Goal: Find specific page/section: Find specific page/section

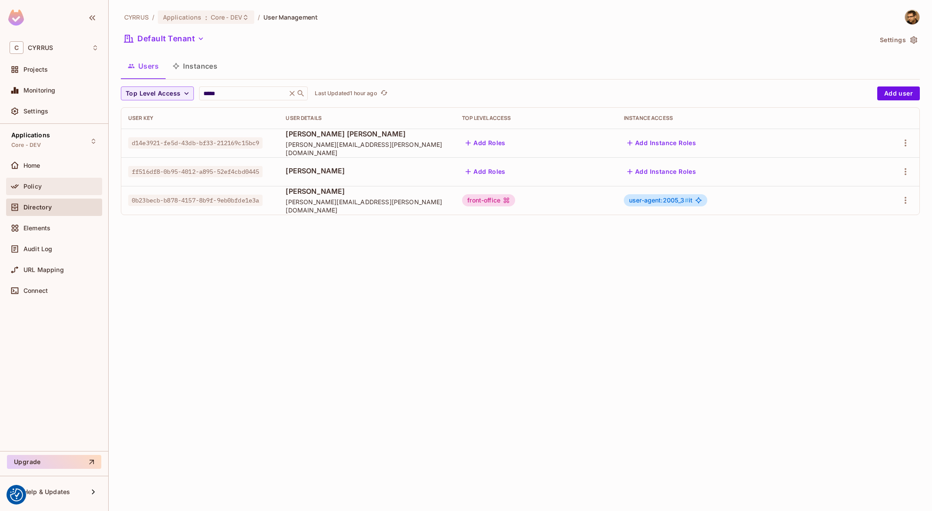
click at [21, 190] on div at bounding box center [17, 186] width 14 height 10
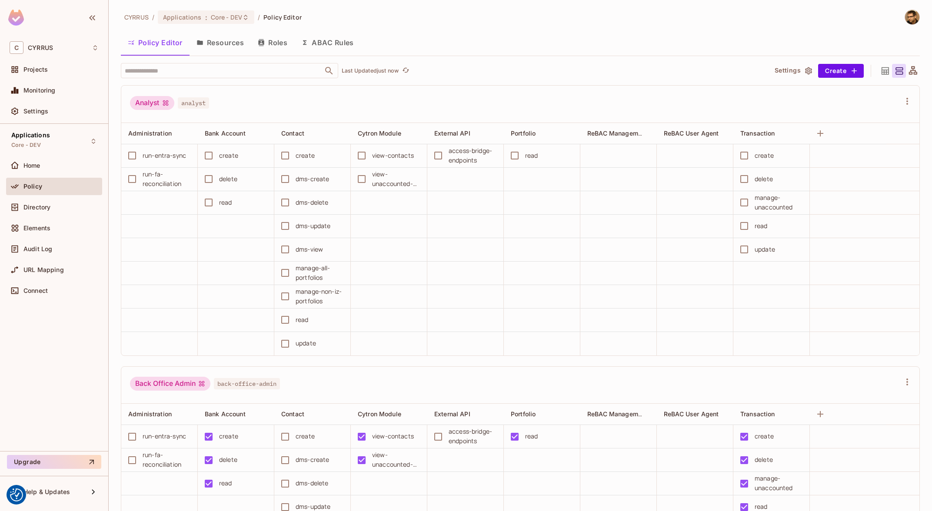
click at [212, 46] on button "Resources" at bounding box center [220, 43] width 61 height 22
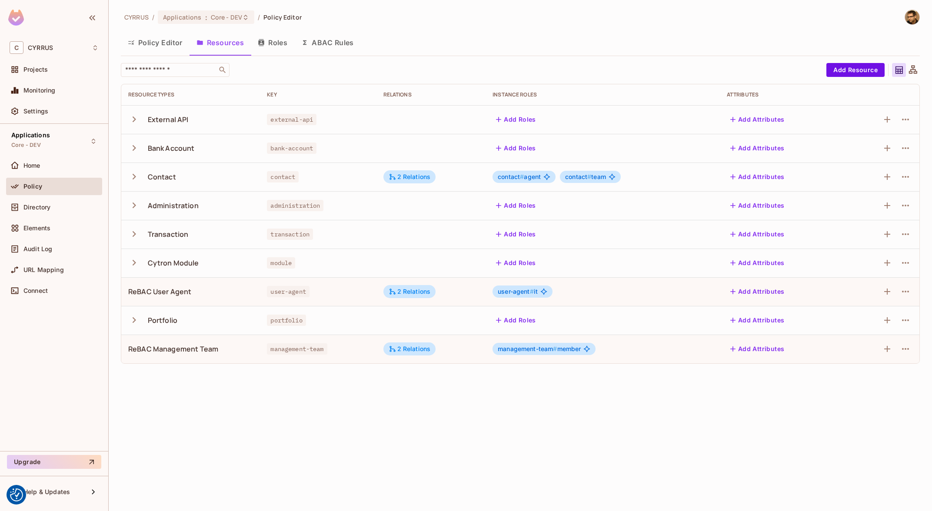
click at [133, 178] on icon "button" at bounding box center [134, 177] width 12 height 12
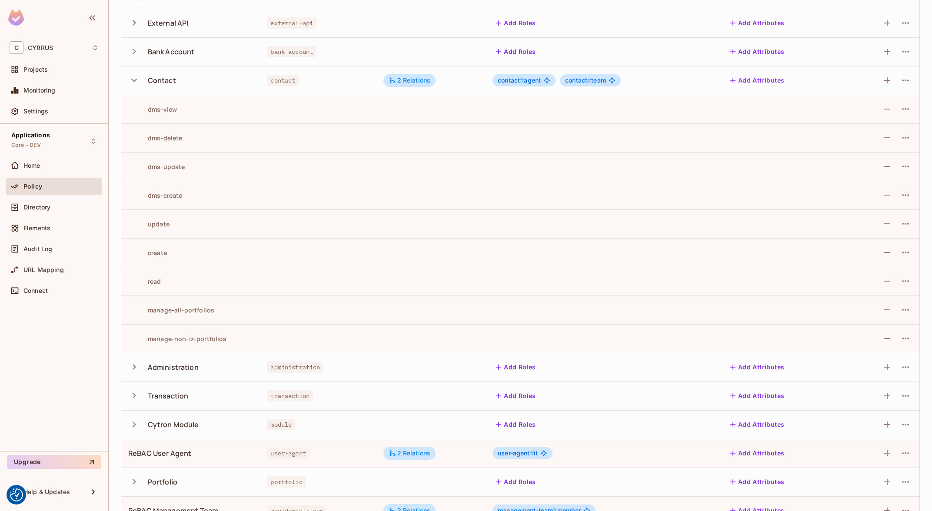
scroll to position [97, 0]
drag, startPoint x: 147, startPoint y: 308, endPoint x: 241, endPoint y: 319, distance: 94.9
click at [244, 316] on td "manage-all-portfolios" at bounding box center [190, 309] width 139 height 29
drag, startPoint x: 161, startPoint y: 333, endPoint x: 262, endPoint y: 346, distance: 101.3
click at [262, 346] on tr "manage-non-iz-portfolios" at bounding box center [520, 338] width 798 height 29
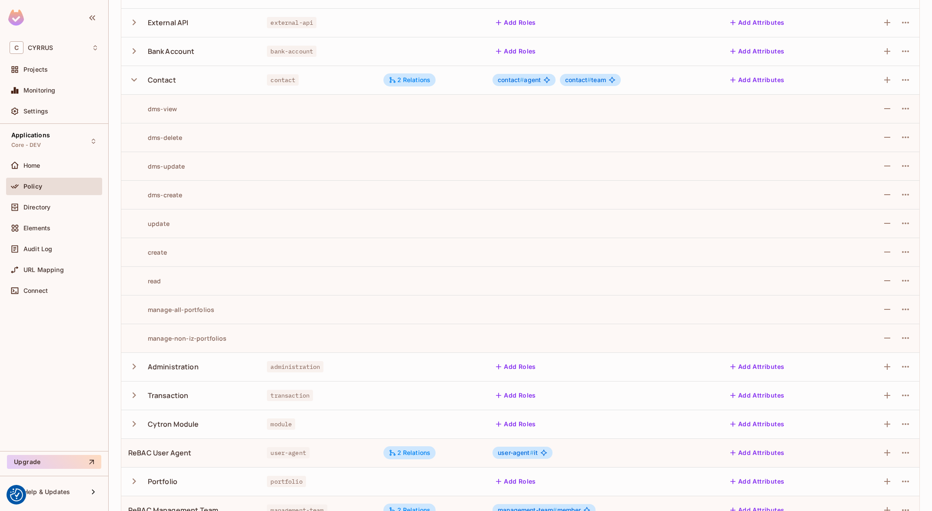
click at [262, 345] on td at bounding box center [318, 338] width 116 height 29
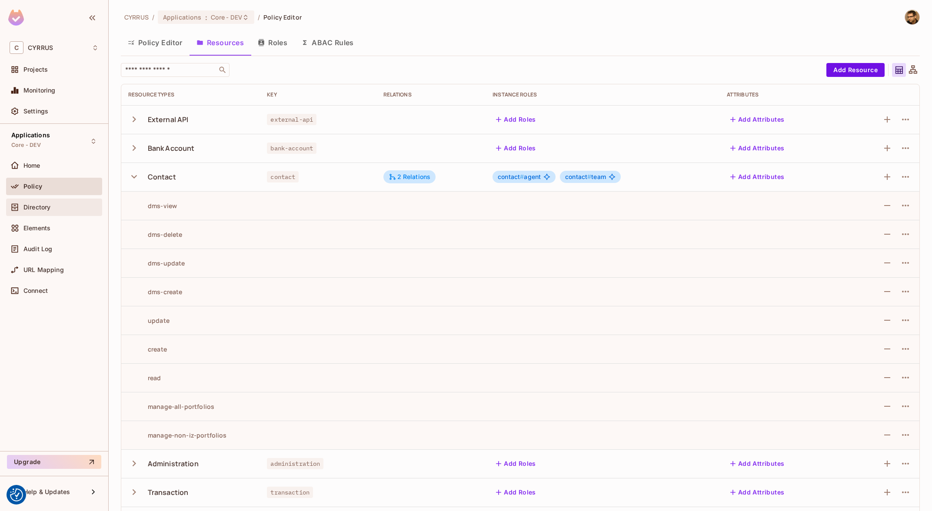
click at [41, 214] on div "Directory" at bounding box center [54, 207] width 96 height 17
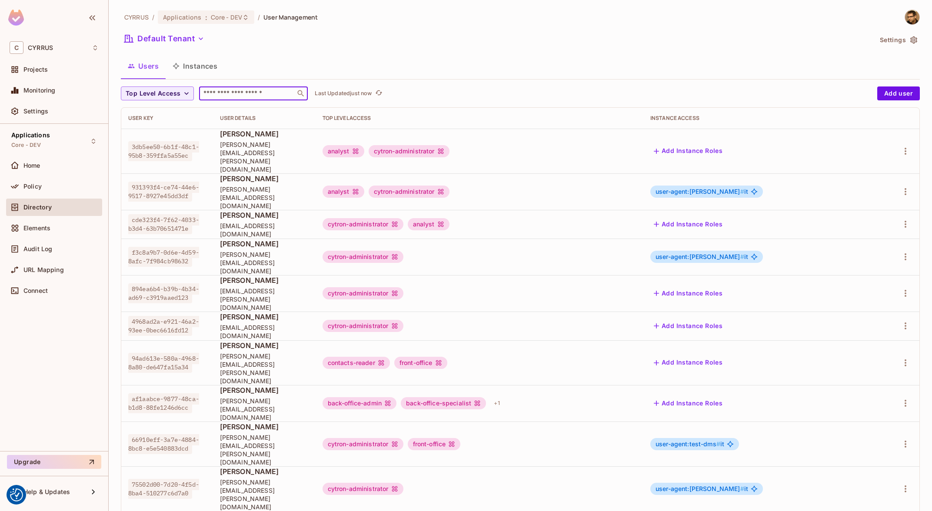
click at [248, 91] on input "text" at bounding box center [247, 93] width 91 height 9
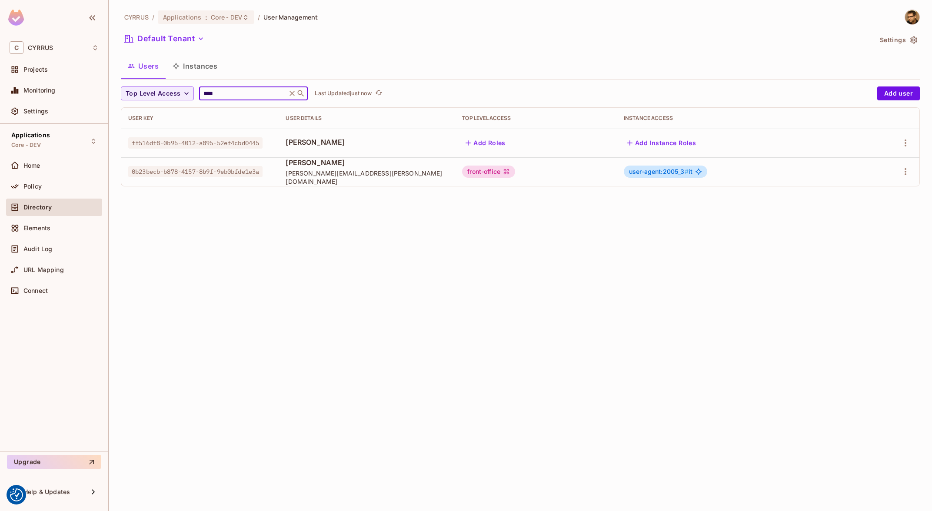
type input "****"
click at [192, 66] on button "Instances" at bounding box center [195, 66] width 59 height 22
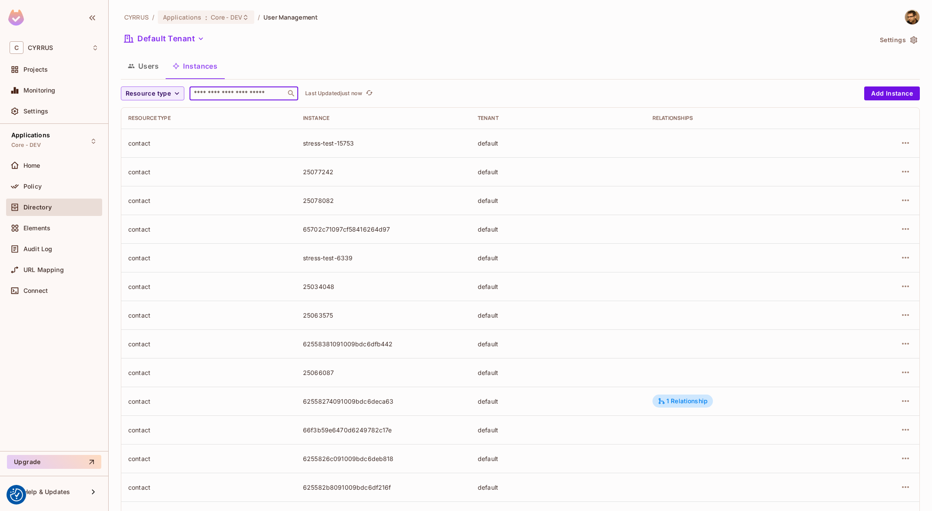
click at [233, 95] on input "text" at bounding box center [237, 93] width 91 height 9
type input "*****"
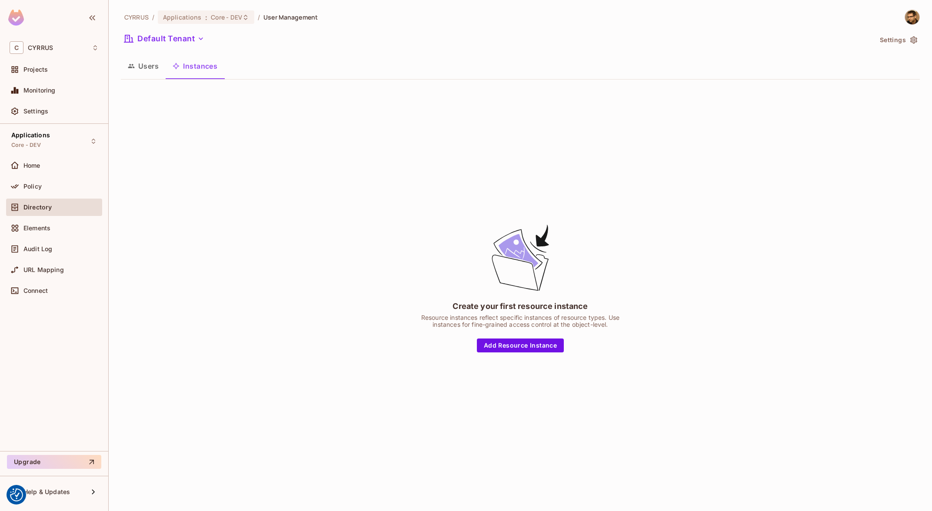
click at [147, 66] on button "Users" at bounding box center [143, 66] width 45 height 22
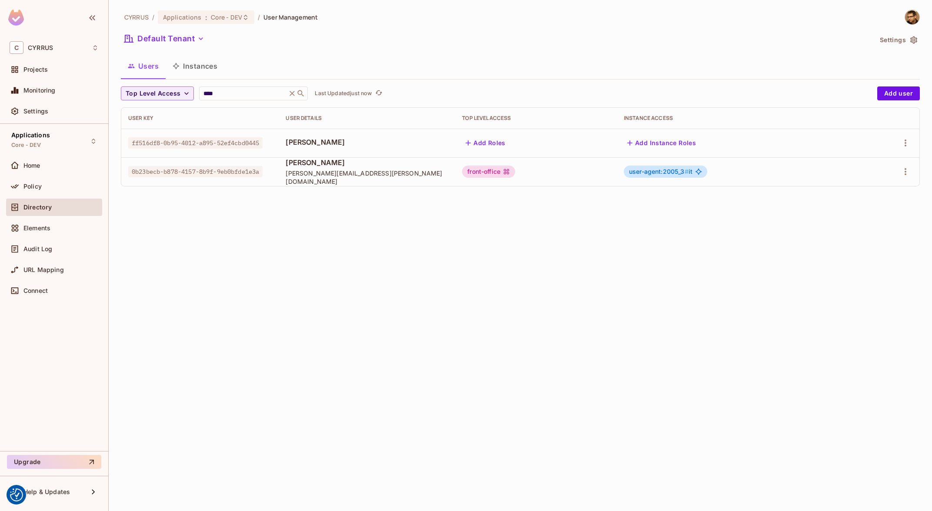
click at [199, 70] on button "Instances" at bounding box center [195, 66] width 59 height 22
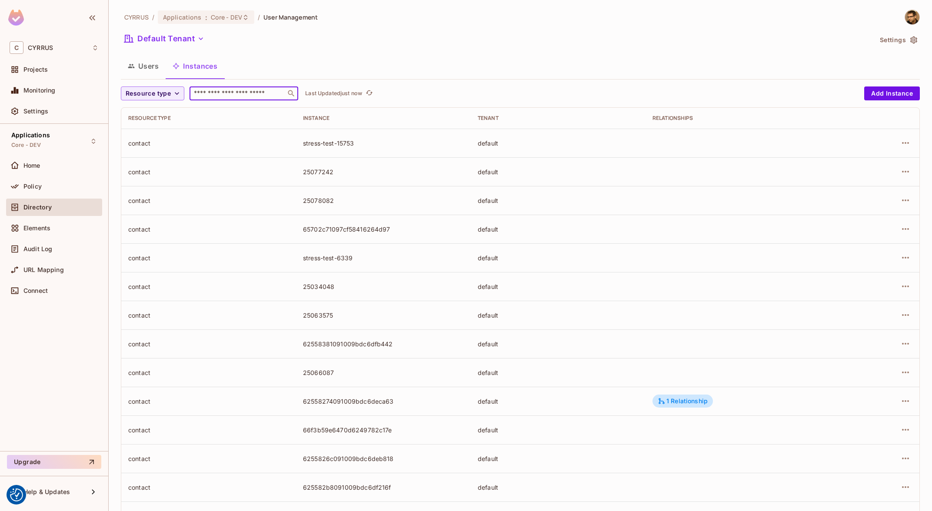
click at [249, 94] on input "text" at bounding box center [237, 93] width 91 height 9
paste input "******"
type input "******"
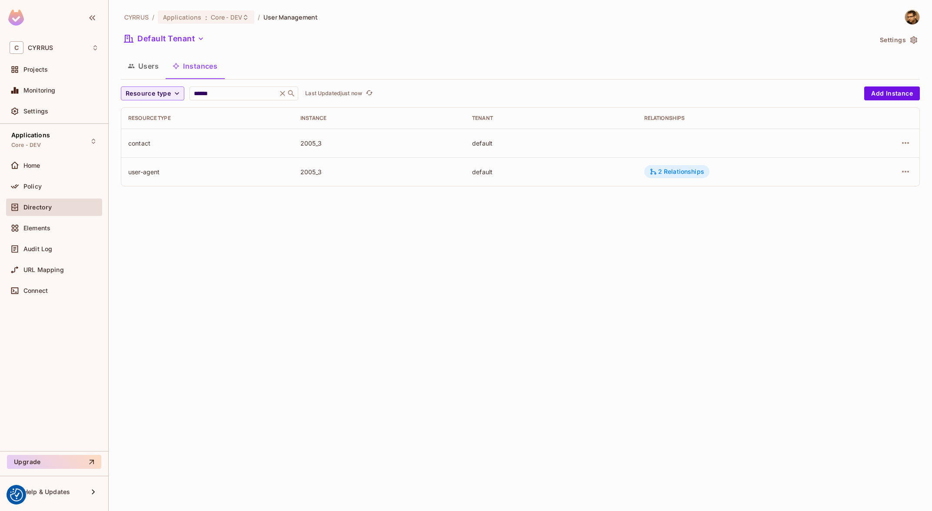
click at [694, 175] on div "2 Relationships" at bounding box center [676, 172] width 55 height 8
click at [46, 187] on div "Policy" at bounding box center [60, 186] width 75 height 7
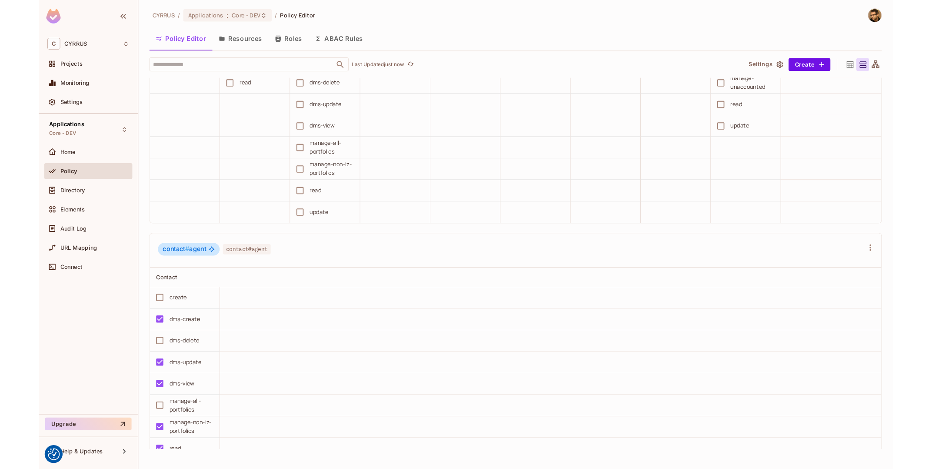
scroll to position [4373, 0]
